Goal: Navigation & Orientation: Find specific page/section

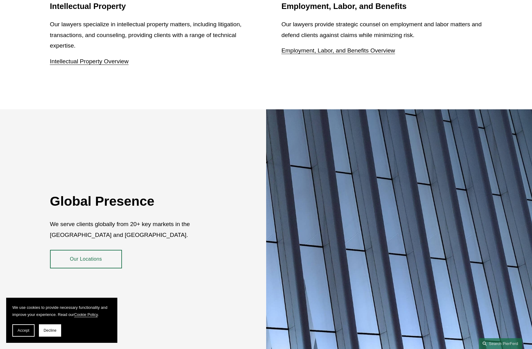
scroll to position [1111, 0]
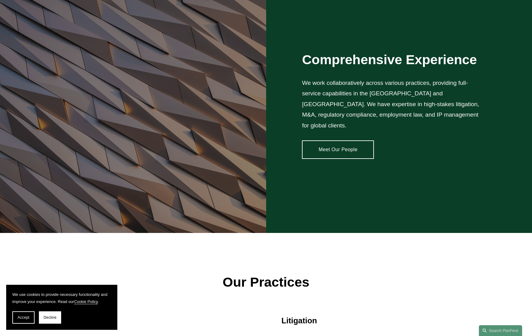
scroll to position [725, 0]
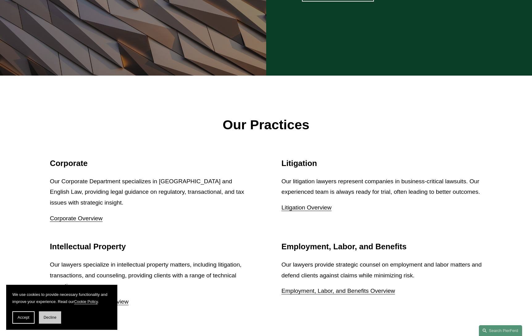
click at [55, 319] on span "Decline" at bounding box center [50, 318] width 13 height 4
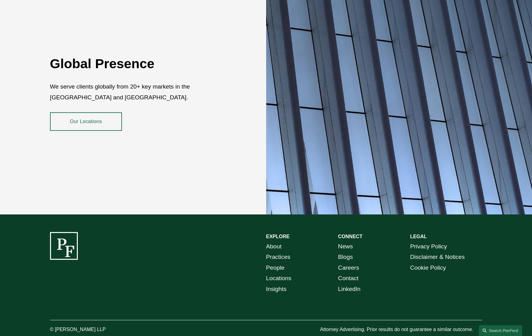
scroll to position [1112, 0]
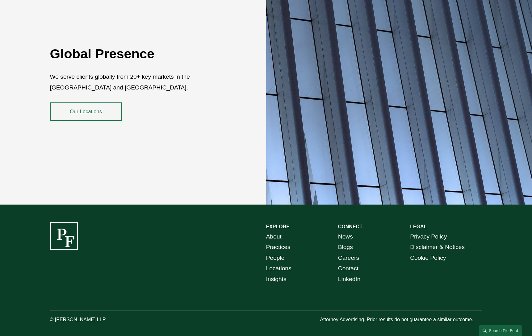
click at [277, 232] on link "About" at bounding box center [273, 237] width 15 height 11
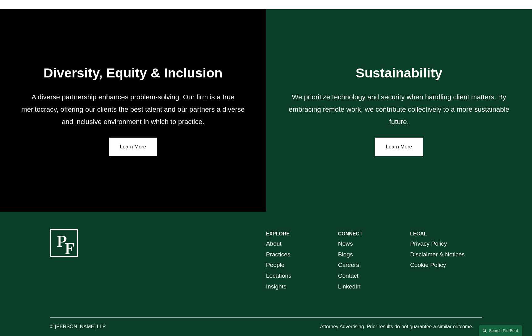
scroll to position [1053, 0]
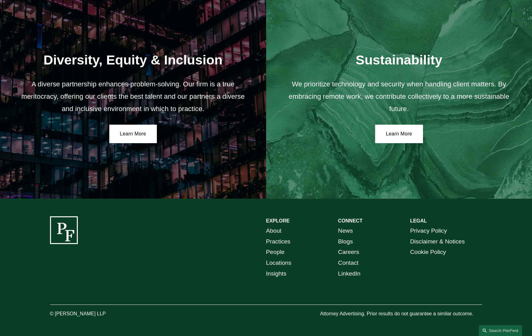
click at [275, 229] on link "About" at bounding box center [273, 231] width 15 height 11
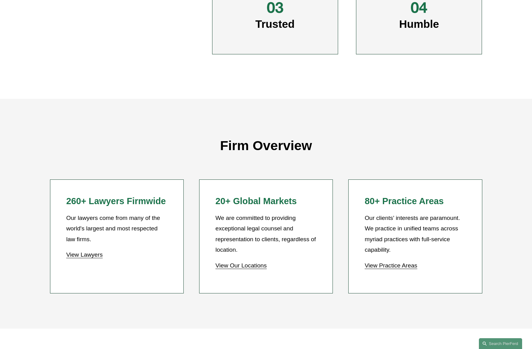
scroll to position [599, 0]
